Goal: Task Accomplishment & Management: Complete application form

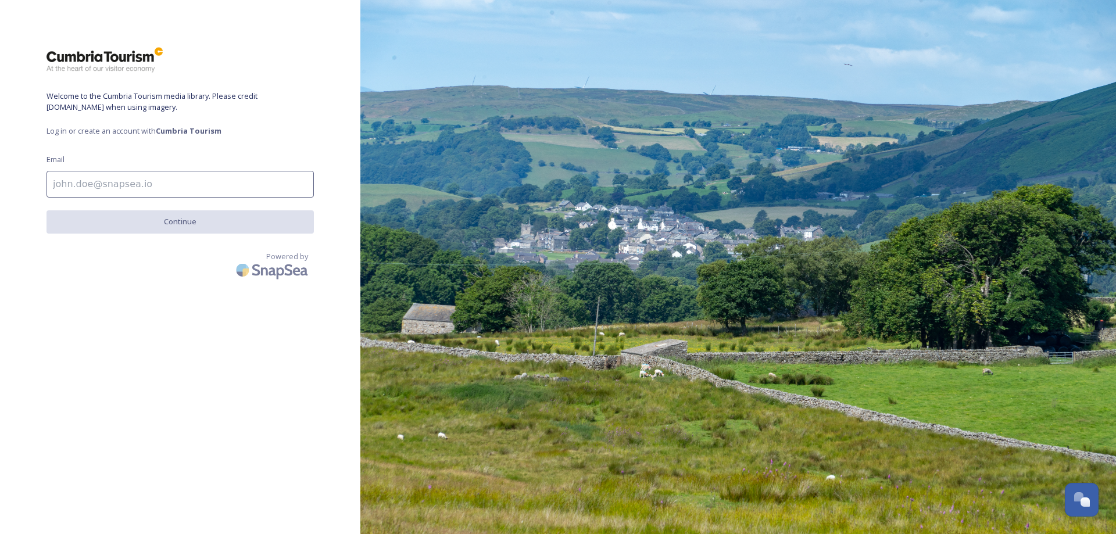
click at [110, 134] on span "Log in or create an account with Cumbria Tourism" at bounding box center [180, 131] width 267 height 11
click at [106, 175] on input at bounding box center [180, 184] width 267 height 27
click at [86, 130] on span "Log in or create an account with Cumbria Tourism" at bounding box center [180, 131] width 267 height 11
click at [178, 135] on strong "Cumbria Tourism" at bounding box center [189, 131] width 66 height 10
